Goal: Communication & Community: Answer question/provide support

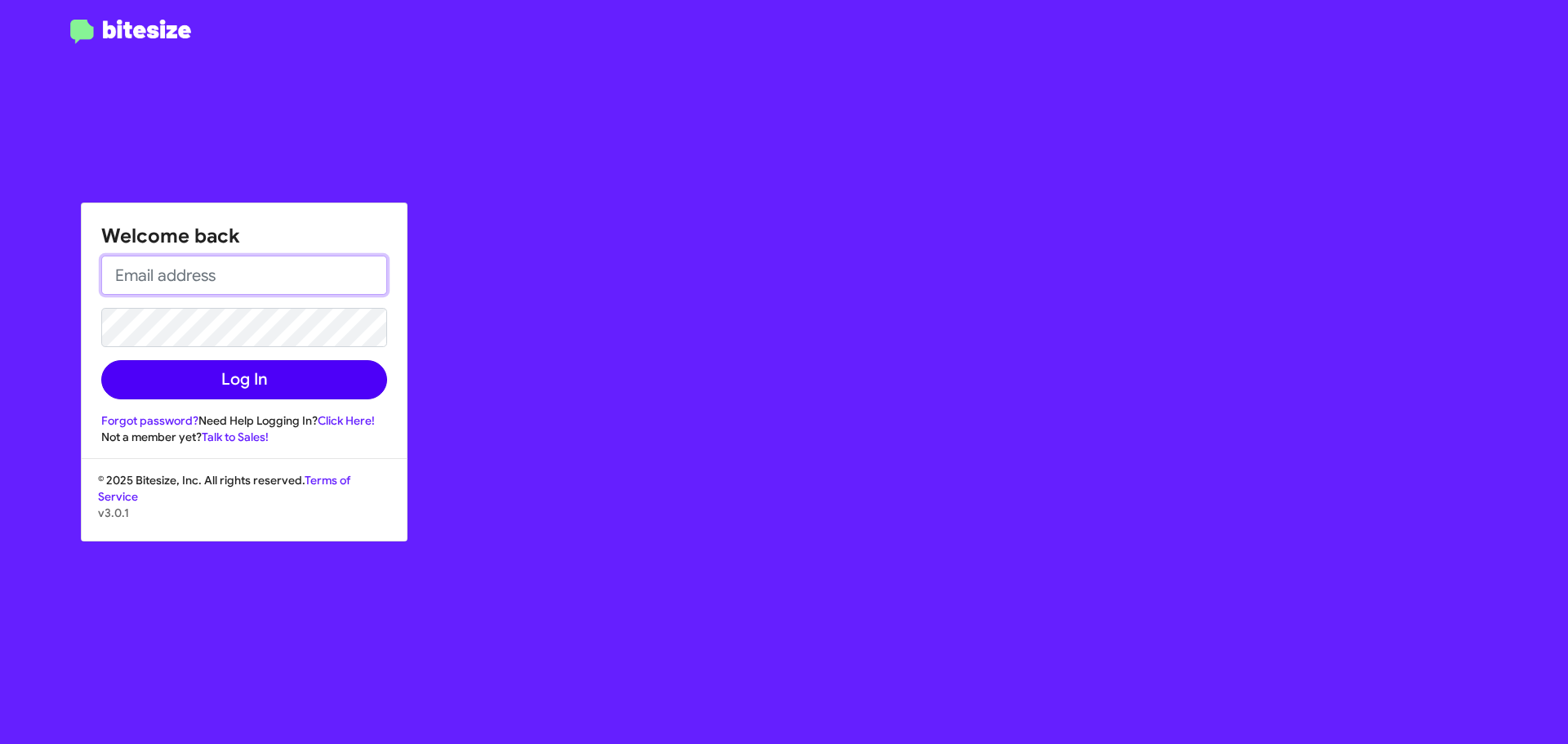
type input "[EMAIL_ADDRESS][DOMAIN_NAME]"
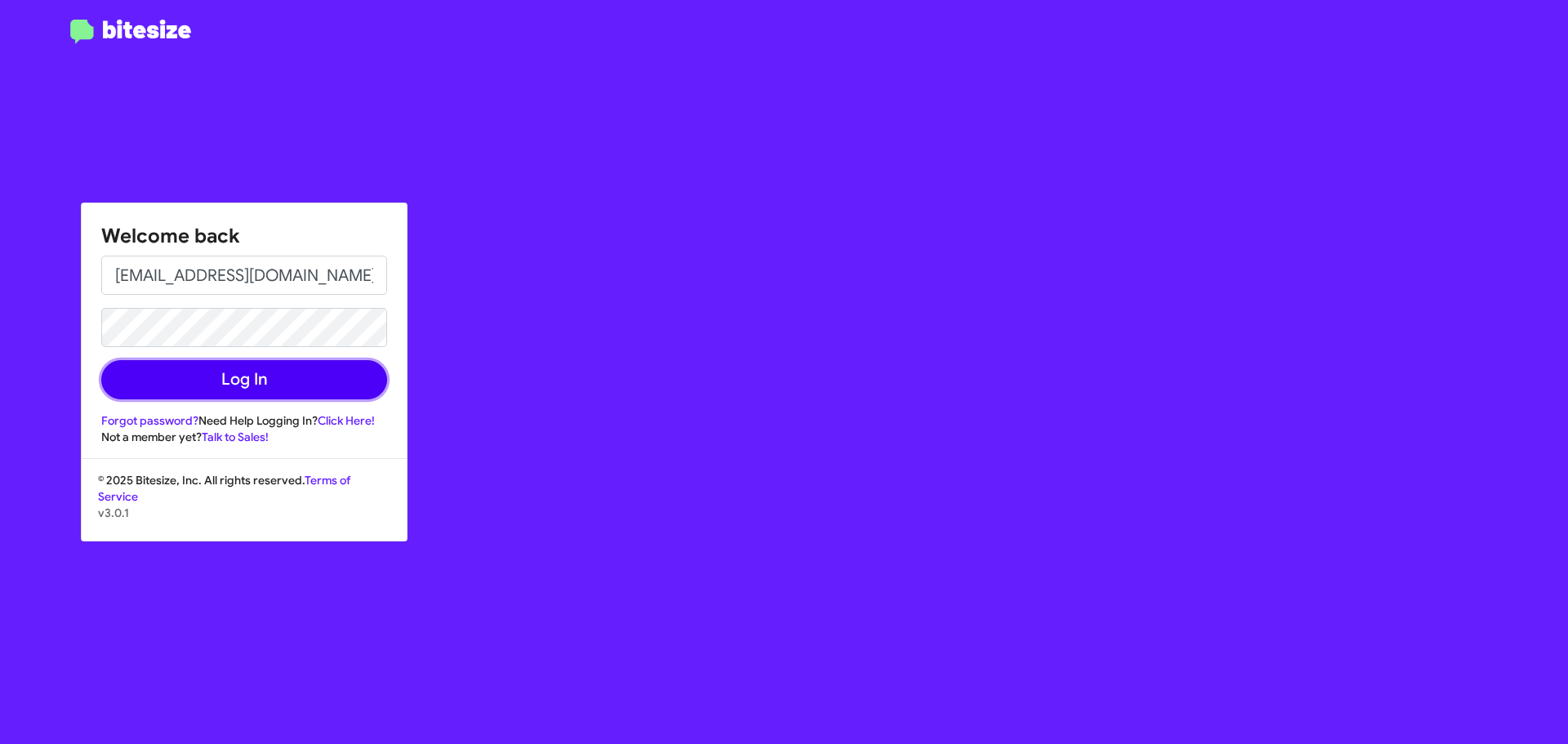
click at [185, 376] on button "Log In" at bounding box center [244, 379] width 286 height 39
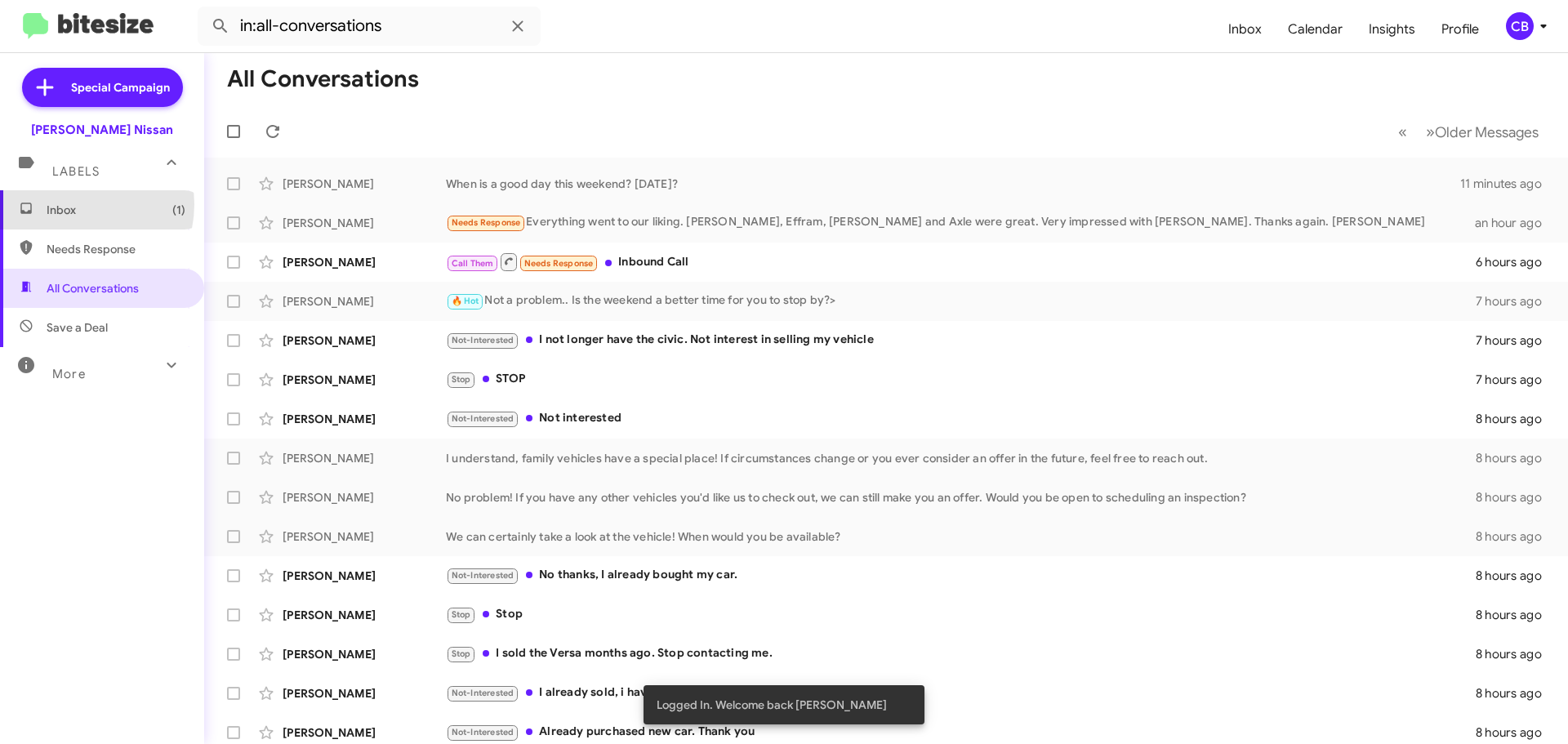
click at [71, 204] on span "Inbox (1)" at bounding box center [116, 210] width 139 height 17
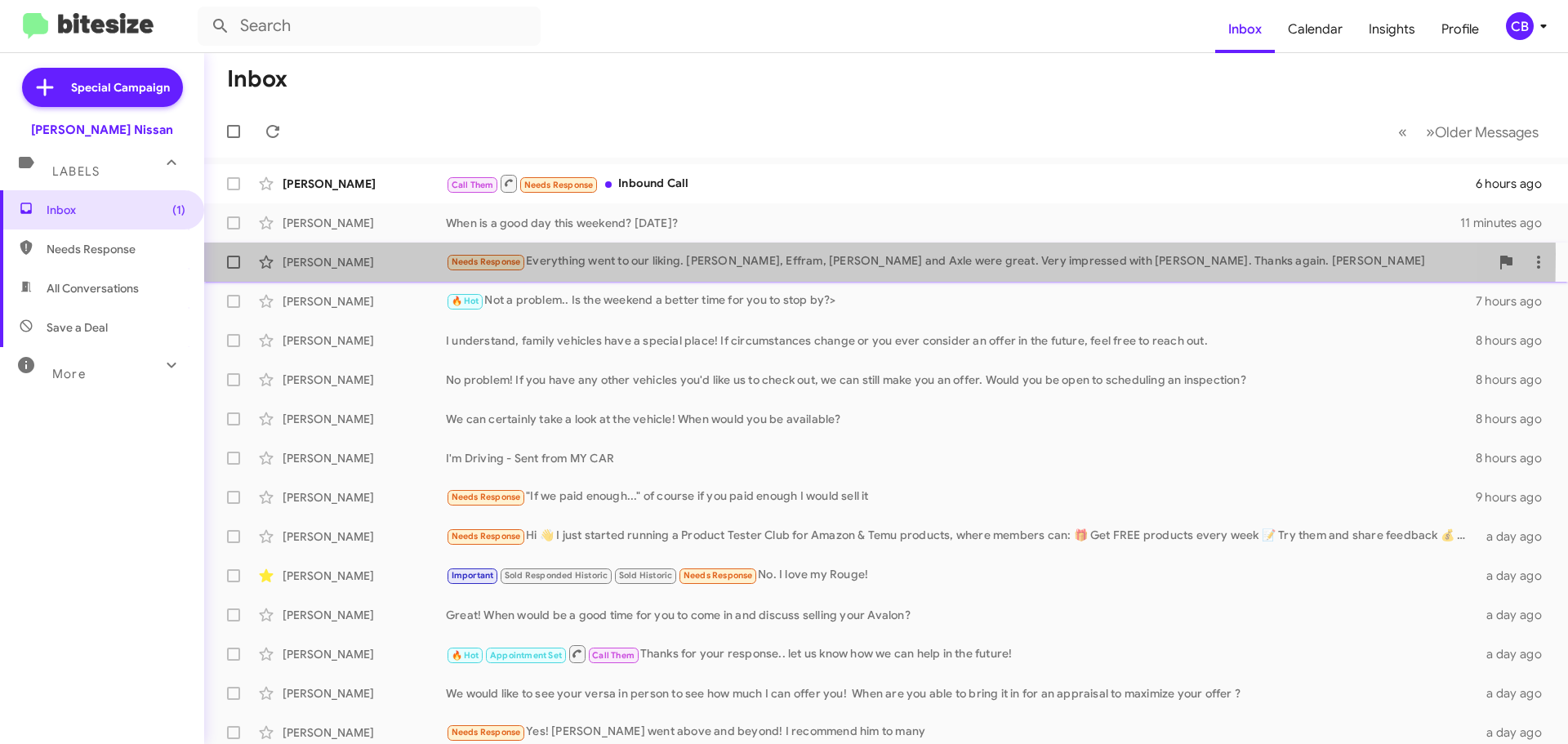
click at [375, 254] on div "[PERSON_NAME]" at bounding box center [364, 262] width 163 height 17
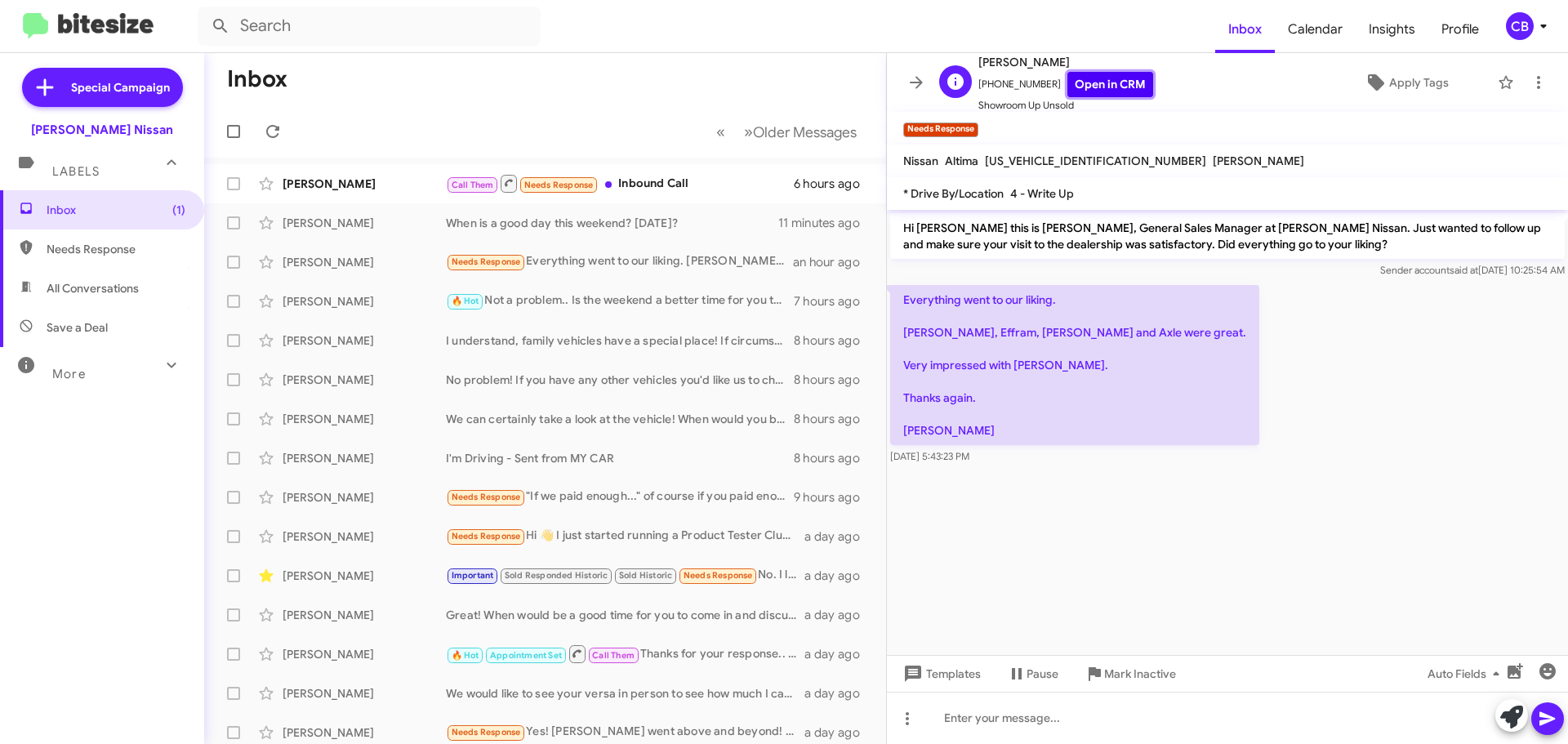
click at [1085, 75] on link "Open in CRM" at bounding box center [1110, 84] width 86 height 25
